Goal: Information Seeking & Learning: Learn about a topic

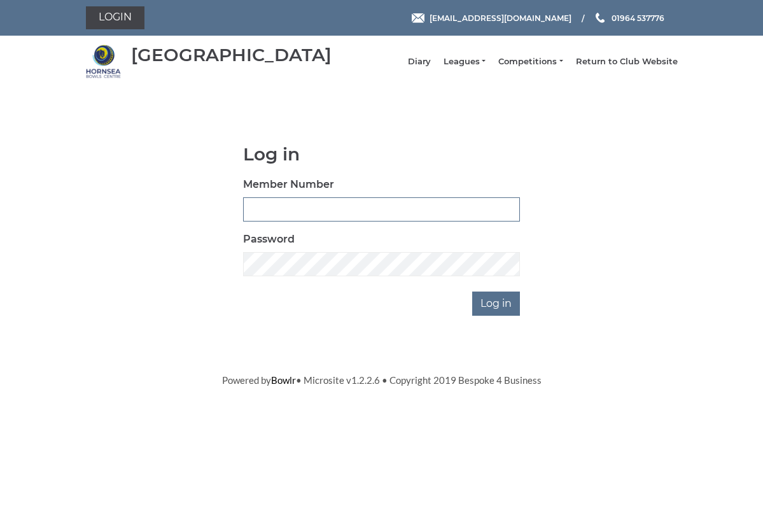
type input "1068"
click at [498, 312] on input "Log in" at bounding box center [496, 303] width 48 height 24
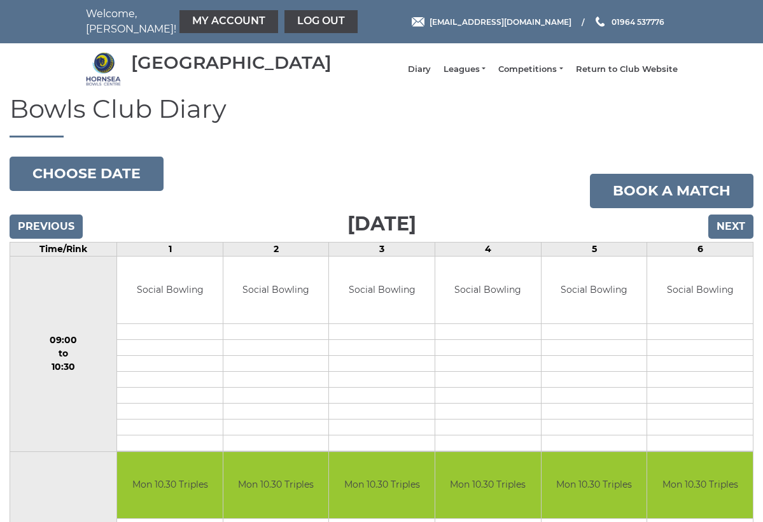
click at [733, 233] on input "Next" at bounding box center [730, 226] width 45 height 24
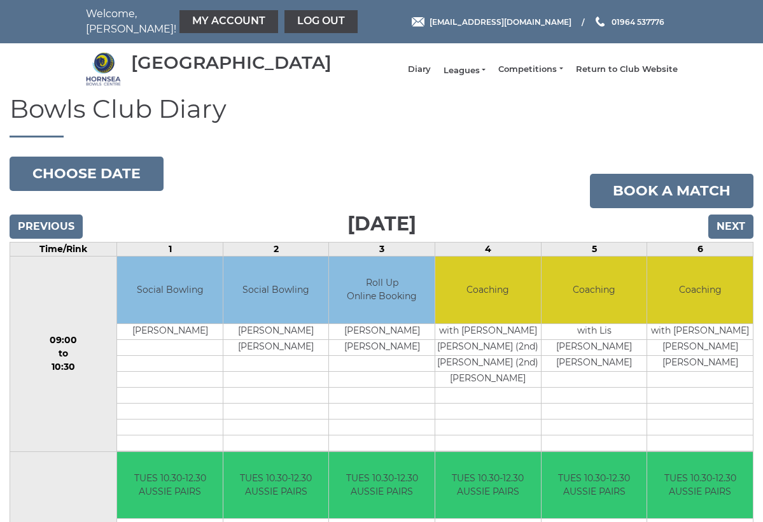
click at [471, 76] on link "Leagues" at bounding box center [465, 70] width 42 height 11
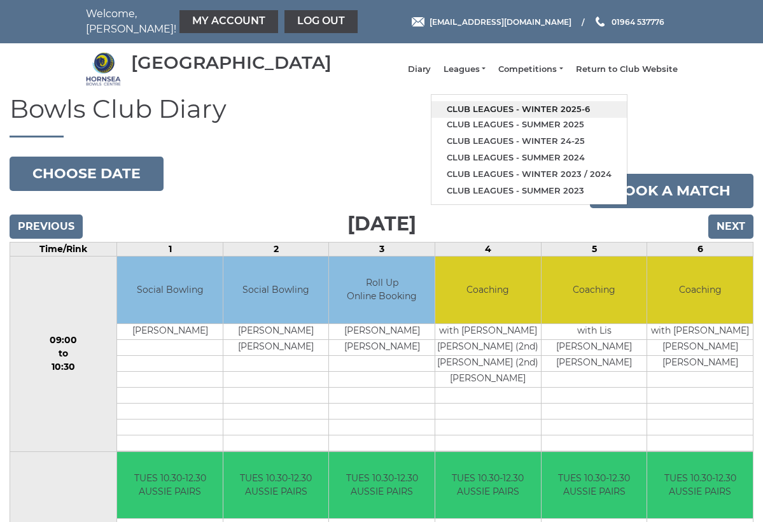
click at [538, 112] on link "Club leagues - Winter 2025-6" at bounding box center [528, 109] width 195 height 17
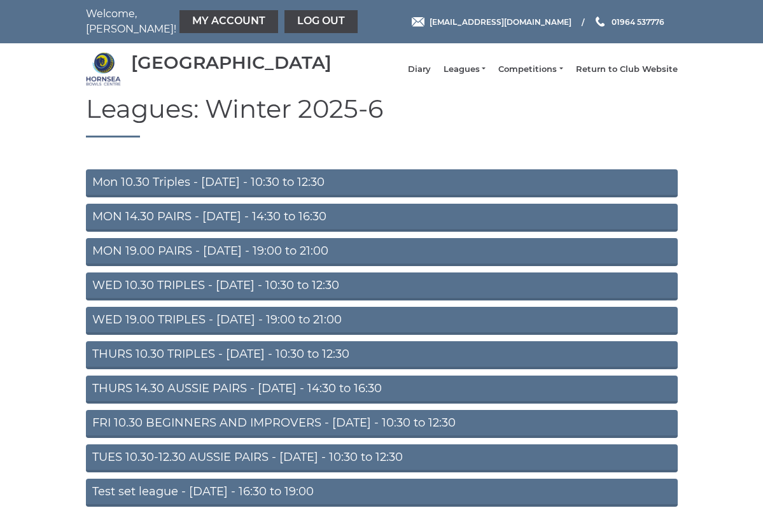
click at [176, 260] on link "MON 19.00 PAIRS - Monday - 19:00 to 21:00" at bounding box center [382, 252] width 592 height 28
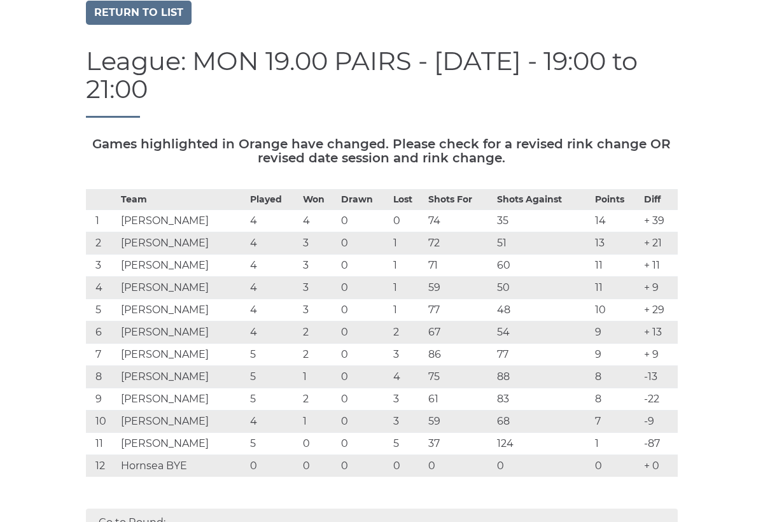
scroll to position [77, 0]
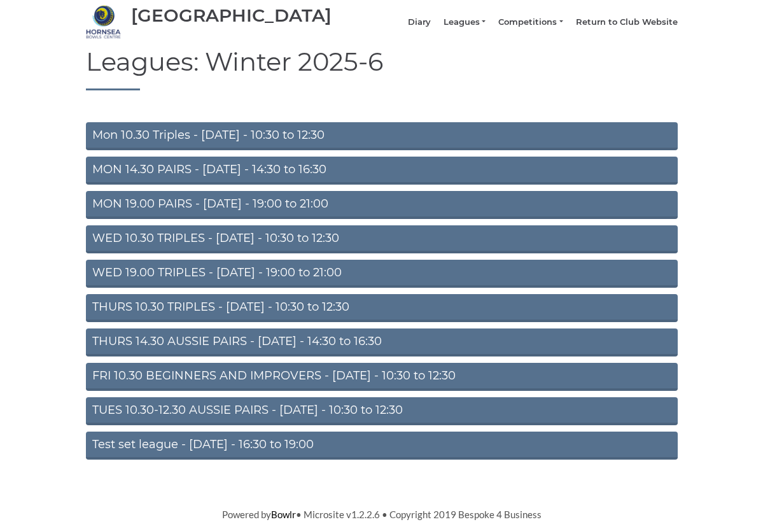
scroll to position [56, 0]
click at [204, 417] on link "TUES 10.30-12.30 AUSSIE PAIRS - Tuesday - 10:30 to 12:30" at bounding box center [382, 411] width 592 height 28
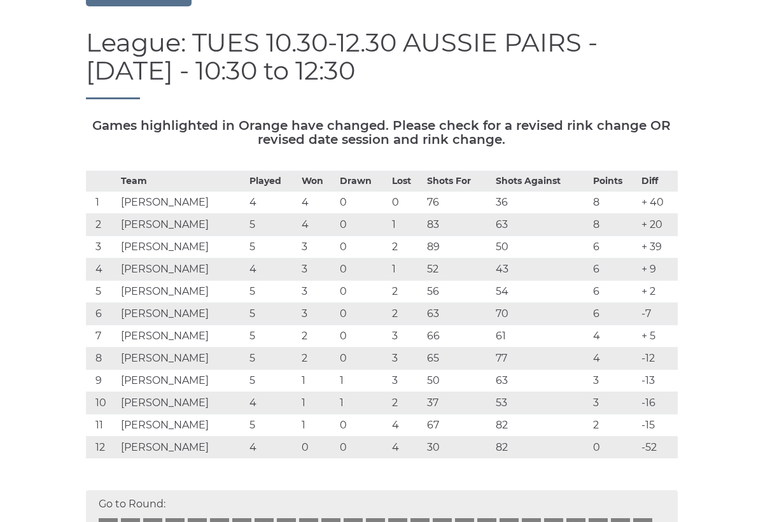
scroll to position [120, 0]
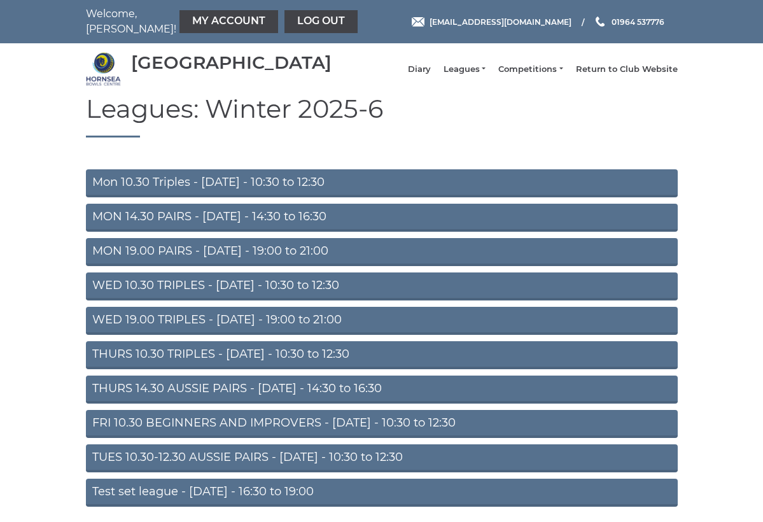
scroll to position [56, 0]
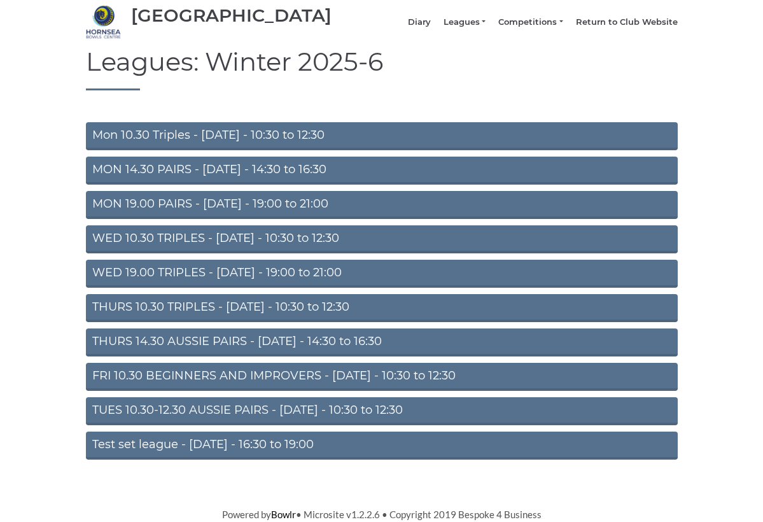
click at [177, 339] on link "THURS 14.30 AUSSIE PAIRS - [DATE] - 14:30 to 16:30" at bounding box center [382, 342] width 592 height 28
